Goal: Download file/media

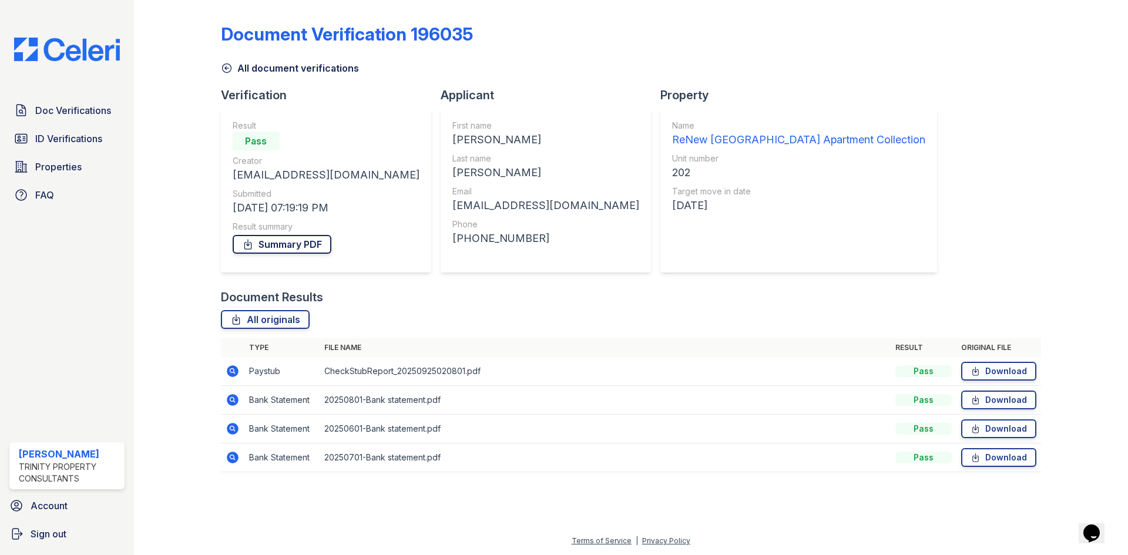
click at [265, 248] on link "Summary PDF" at bounding box center [282, 244] width 99 height 19
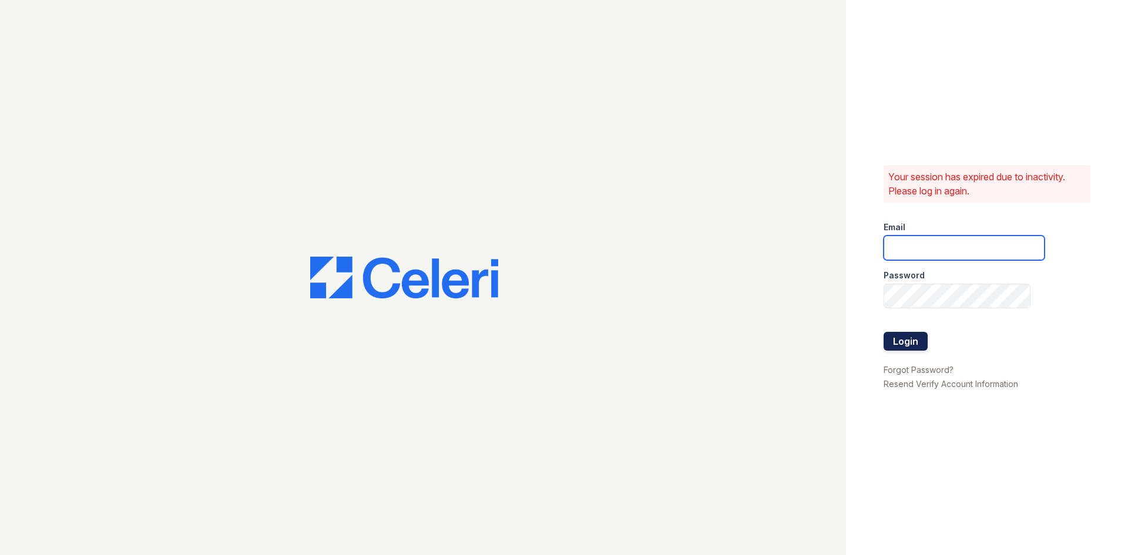
type input "glake@trinity-pm.com"
click at [900, 341] on button "Login" at bounding box center [905, 341] width 44 height 19
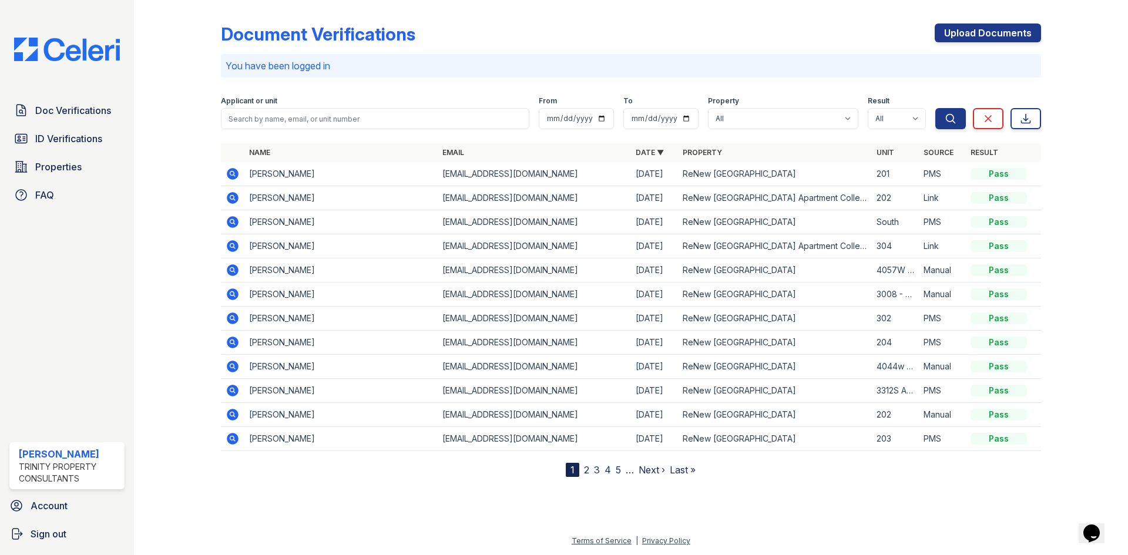
click at [237, 202] on icon at bounding box center [233, 198] width 14 height 14
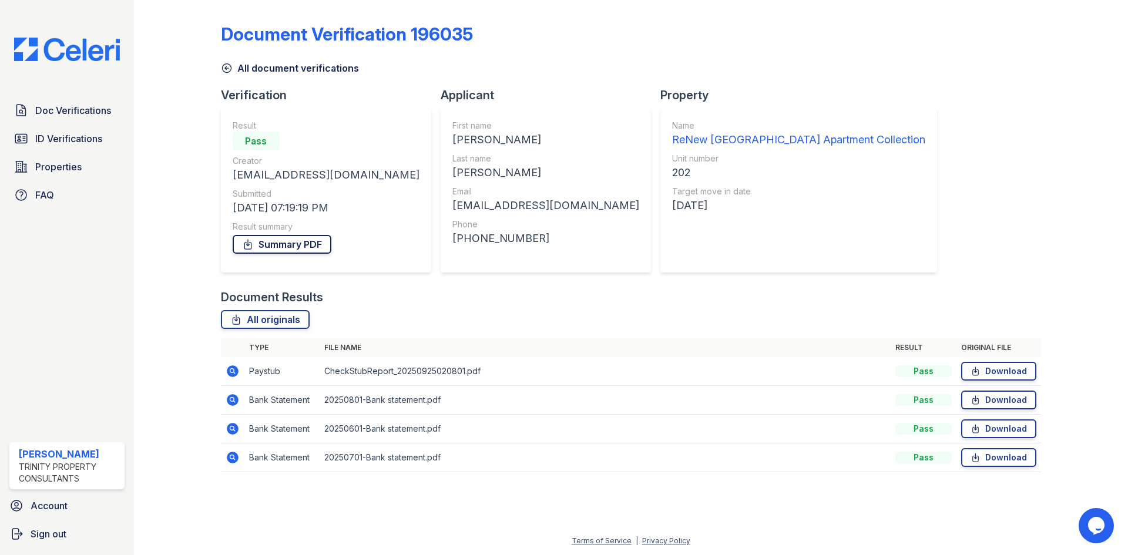
click at [304, 250] on link "Summary PDF" at bounding box center [282, 244] width 99 height 19
